Goal: Information Seeking & Learning: Obtain resource

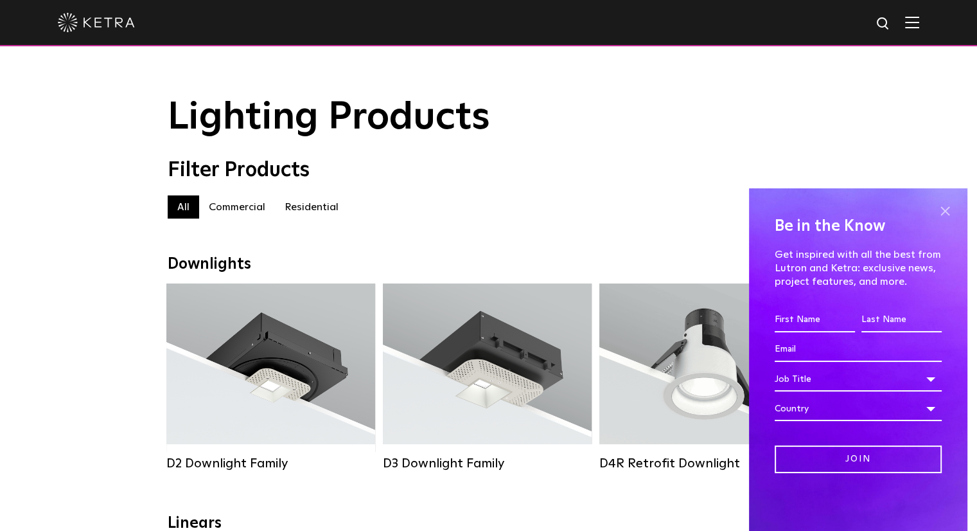
click at [943, 211] on span at bounding box center [945, 210] width 19 height 19
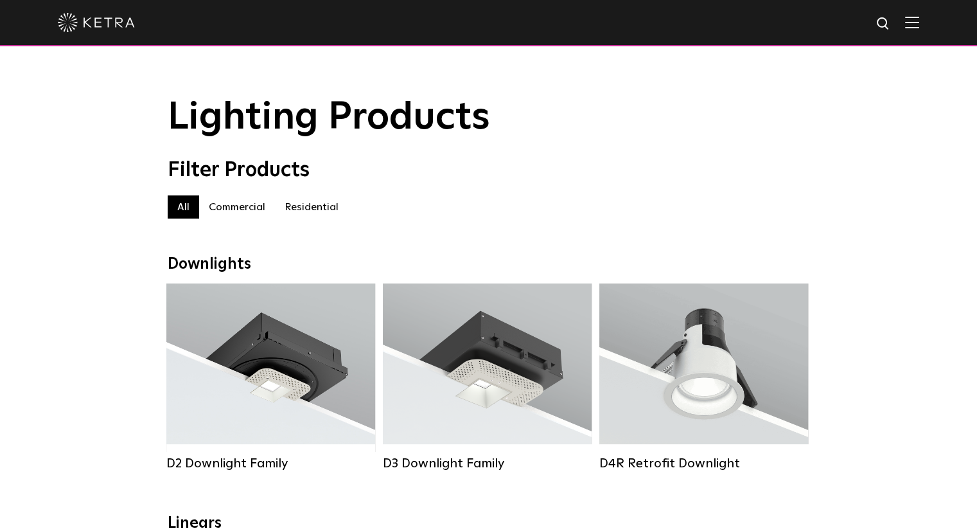
click at [333, 208] on label "Residential" at bounding box center [311, 206] width 73 height 23
click at [257, 208] on label "Commercial" at bounding box center [237, 206] width 76 height 23
click at [119, 24] on img at bounding box center [96, 22] width 77 height 19
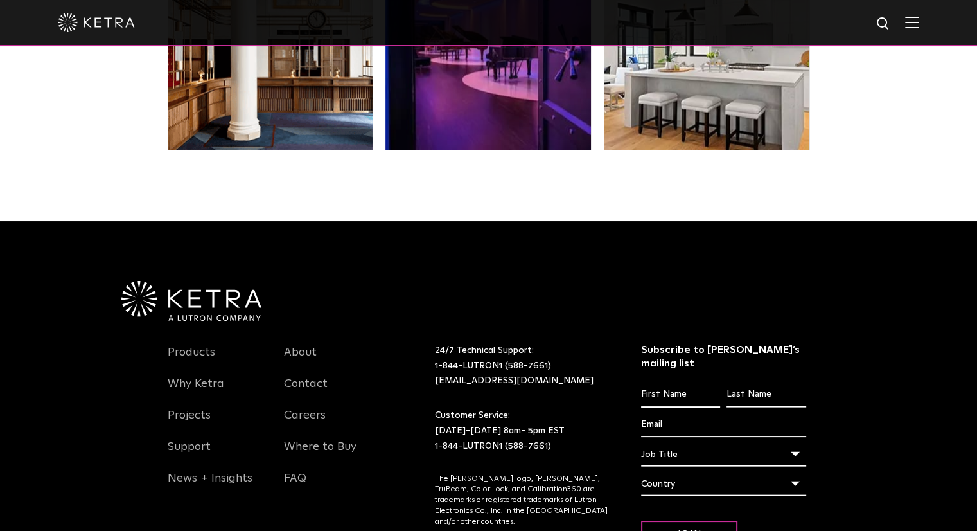
scroll to position [2699, 0]
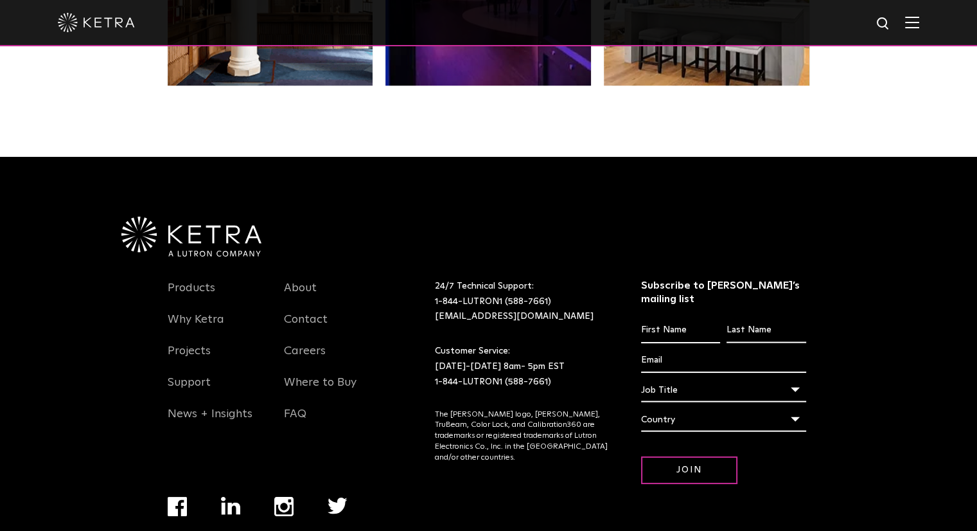
click at [878, 19] on div at bounding box center [489, 22] width 862 height 45
click at [920, 28] on img at bounding box center [912, 22] width 14 height 12
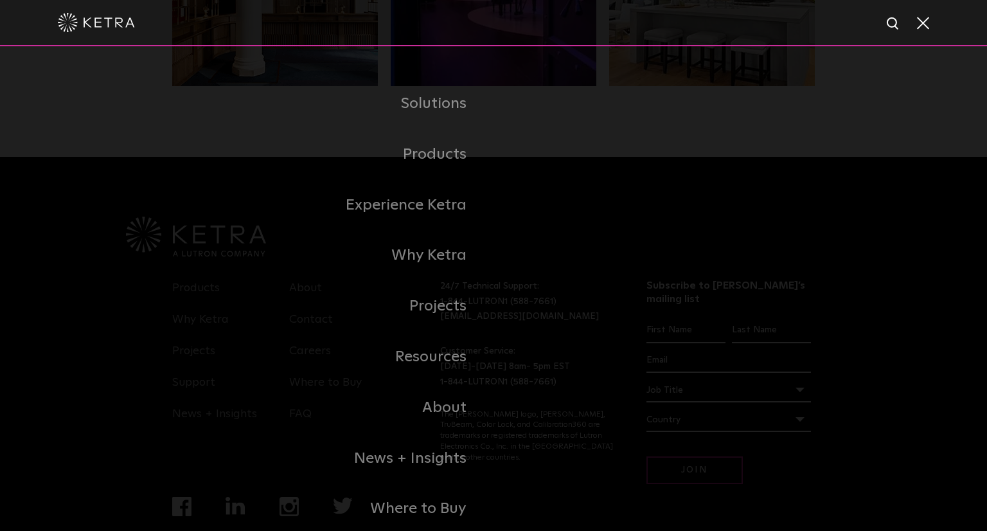
click at [922, 21] on span at bounding box center [922, 22] width 14 height 13
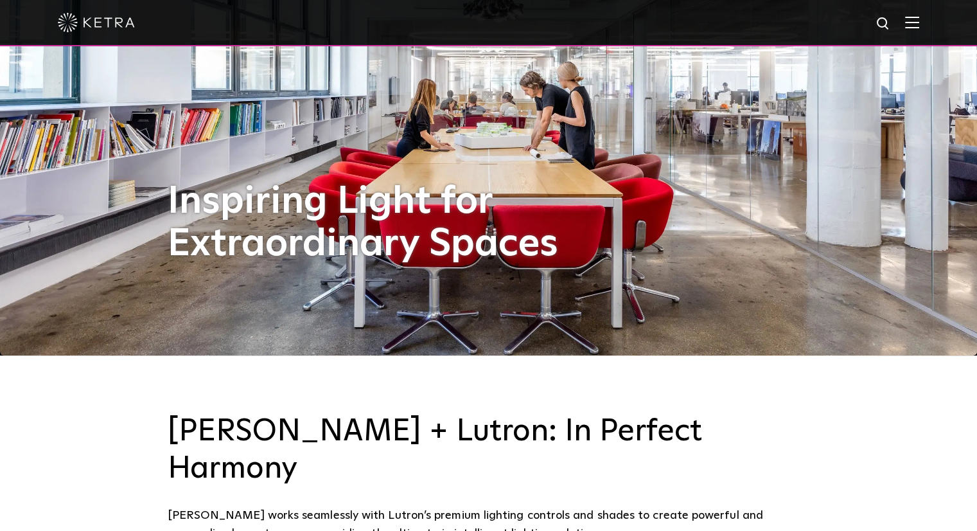
scroll to position [0, 0]
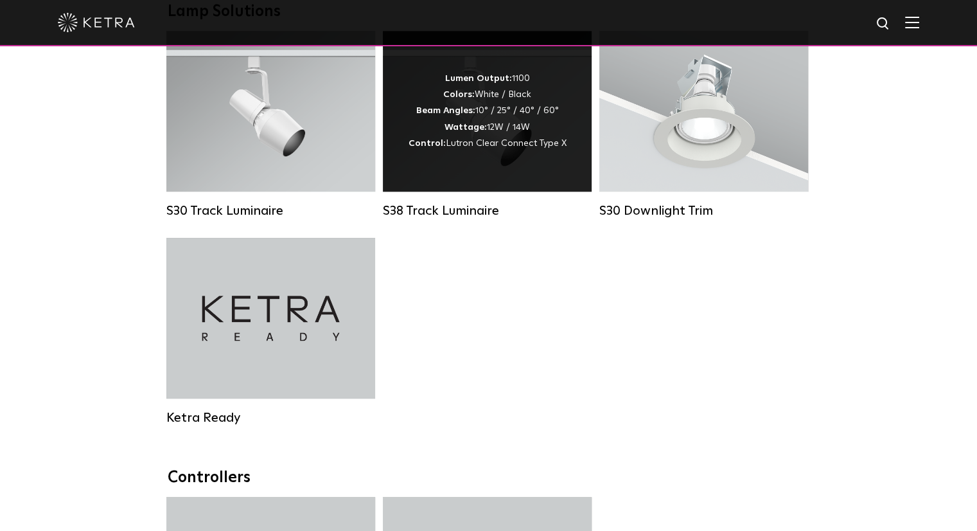
scroll to position [1092, 0]
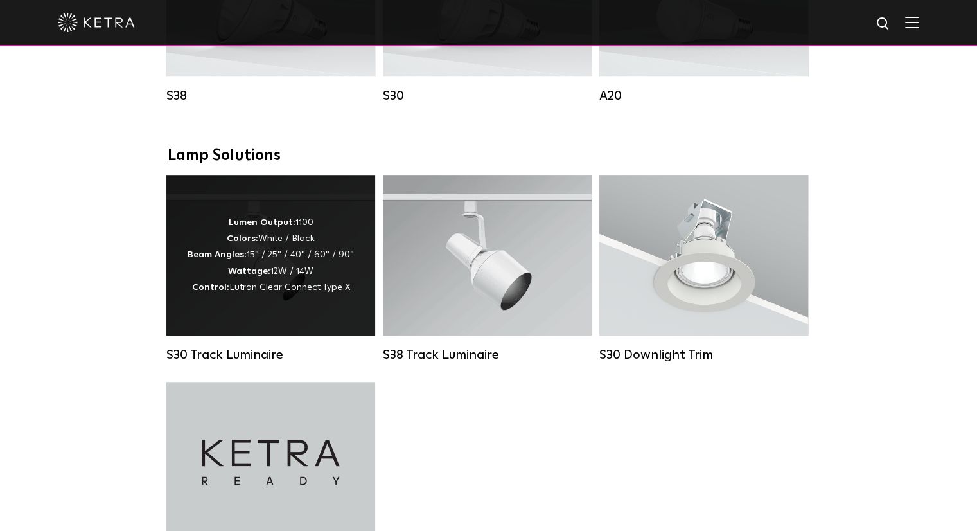
click at [275, 283] on div "Lumen Output: 1100 Colors: White / Black Beam Angles: 15° / 25° / 40° / 60° / 9…" at bounding box center [271, 255] width 166 height 81
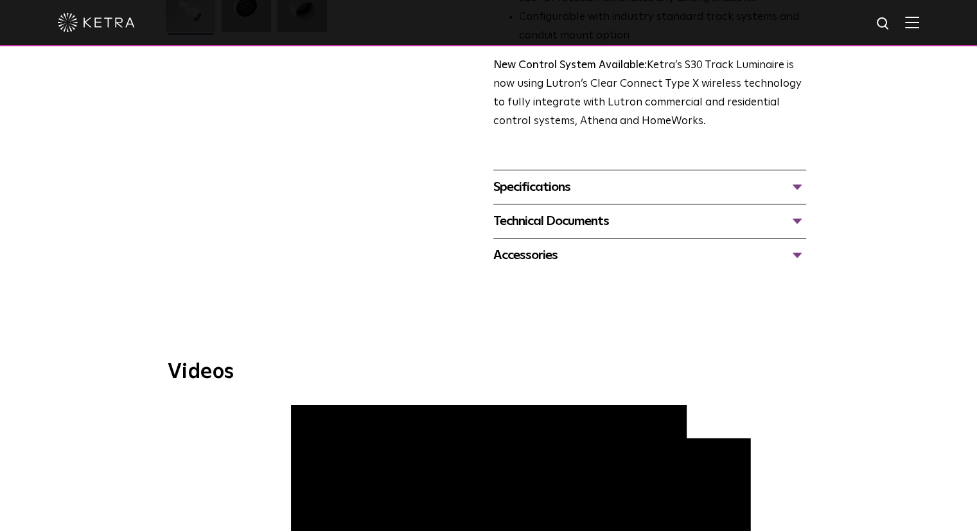
scroll to position [450, 0]
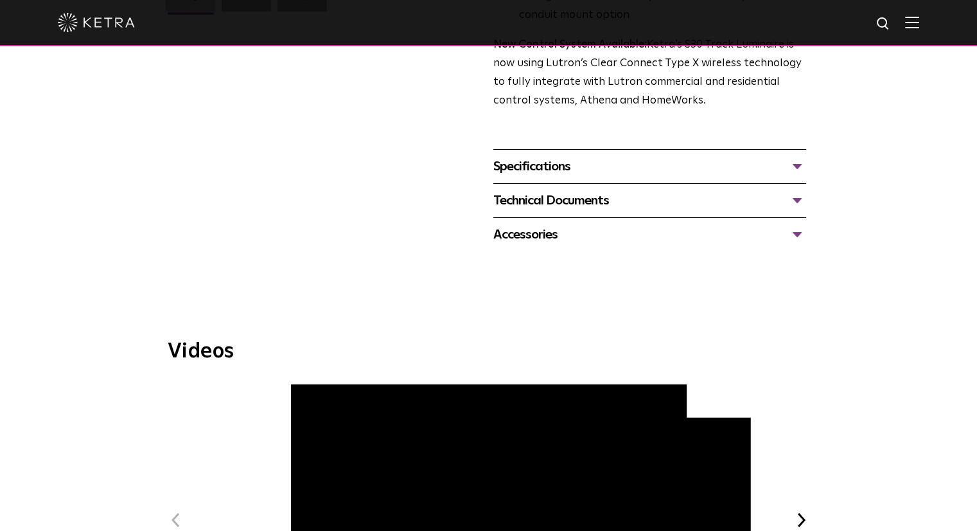
click at [557, 190] on div "Technical Documents" at bounding box center [649, 200] width 313 height 21
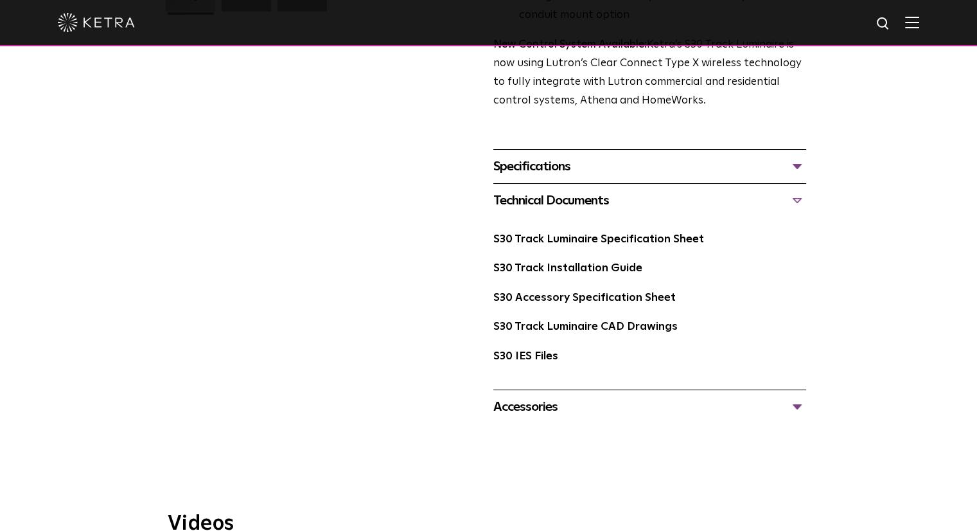
click at [556, 230] on div "S30 Track Luminaire Specification Sheet" at bounding box center [649, 245] width 313 height 30
click at [560, 234] on link "S30 Track Luminaire Specification Sheet" at bounding box center [598, 239] width 211 height 11
